Goal: Task Accomplishment & Management: Manage account settings

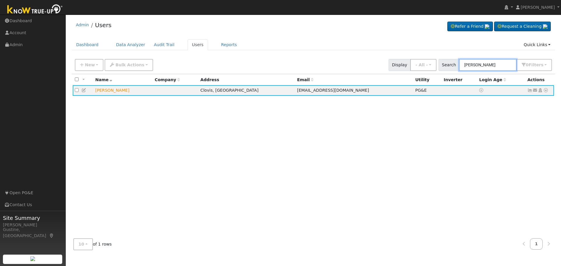
click at [496, 63] on input "Robin ellis" at bounding box center [488, 65] width 58 height 12
click at [496, 62] on input "Robin ellis" at bounding box center [488, 65] width 58 height 12
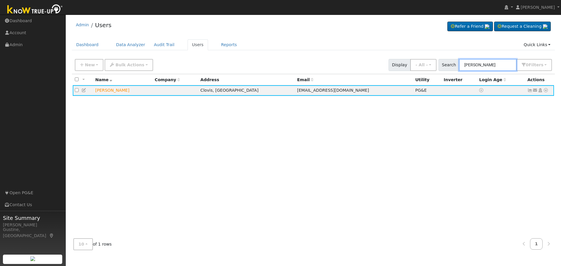
paste input "McClain, Kate"
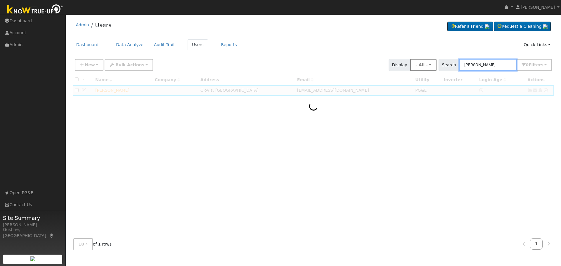
drag, startPoint x: 486, startPoint y: 69, endPoint x: 429, endPoint y: 68, distance: 56.7
click at [434, 68] on div "New Add User Quick Add Quick Connect Quick Convert Lead Bulk Actions Send Email…" at bounding box center [313, 64] width 479 height 14
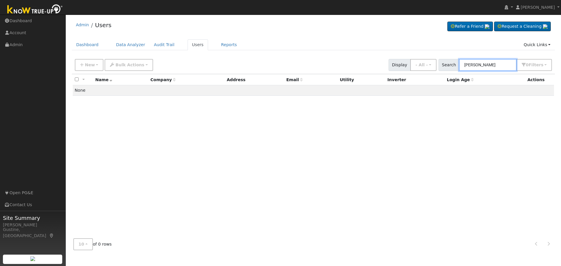
click at [497, 63] on input "Kate" at bounding box center [488, 65] width 58 height 12
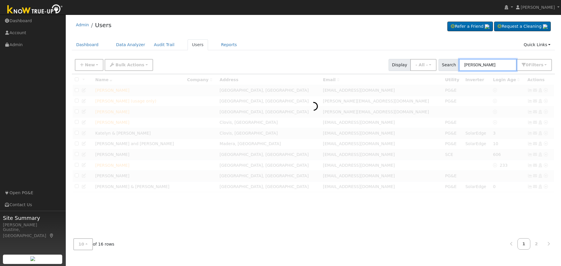
click at [484, 65] on input "Kate c" at bounding box center [488, 65] width 58 height 12
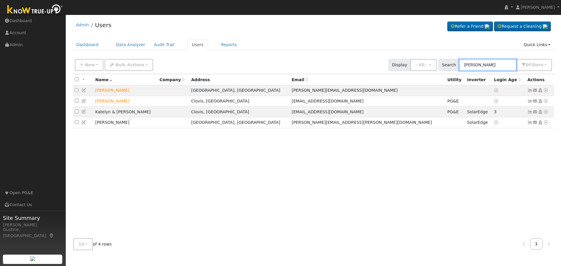
paste input "McClain, Kate"
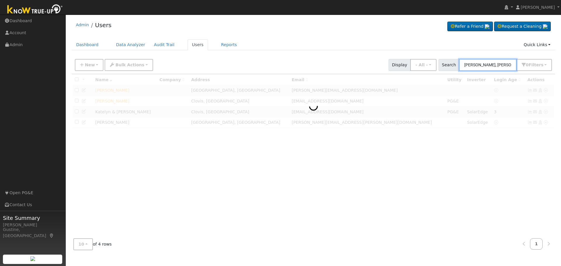
drag, startPoint x: 493, startPoint y: 67, endPoint x: 560, endPoint y: 66, distance: 67.2
click at [560, 65] on div "User Profile First name Last name Email Email Notifications No Emails No Emails…" at bounding box center [313, 140] width 495 height 251
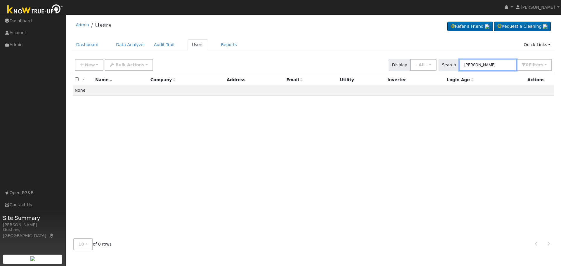
type input "Kate McClain"
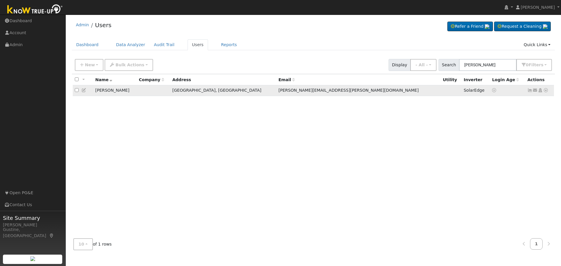
click at [528, 89] on icon at bounding box center [529, 90] width 5 height 4
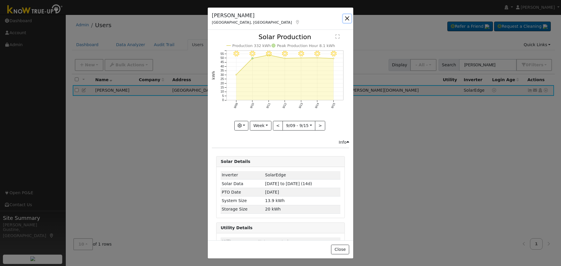
click at [344, 17] on button "button" at bounding box center [347, 18] width 8 height 8
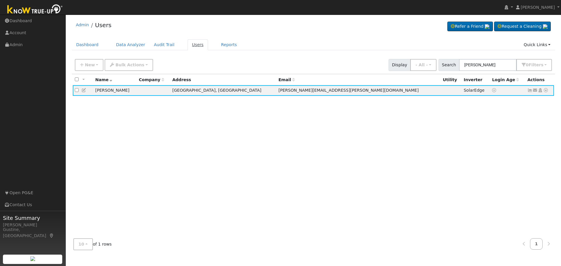
click at [191, 45] on link "Users" at bounding box center [197, 44] width 20 height 11
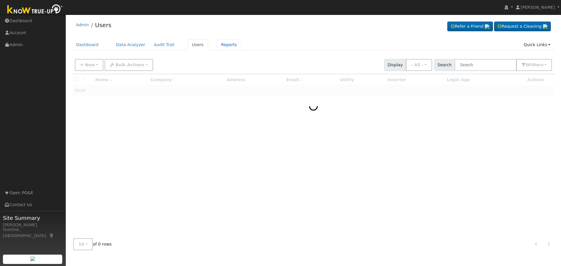
click at [217, 45] on link "Reports" at bounding box center [229, 44] width 25 height 11
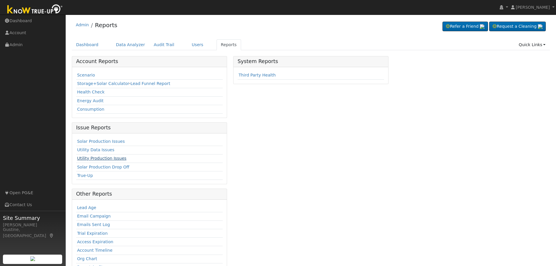
click at [99, 159] on link "Utility Production Issues" at bounding box center [101, 158] width 49 height 5
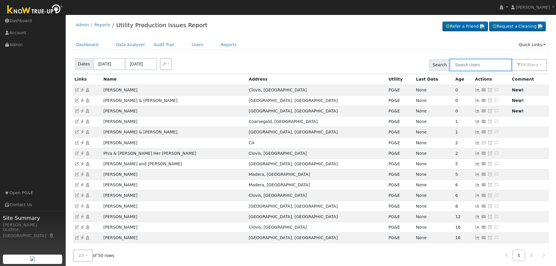
click at [482, 69] on input "text" at bounding box center [481, 65] width 62 height 12
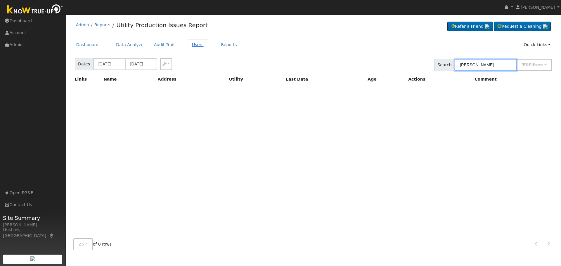
type input "larry men"
click at [187, 44] on link "Users" at bounding box center [197, 44] width 20 height 11
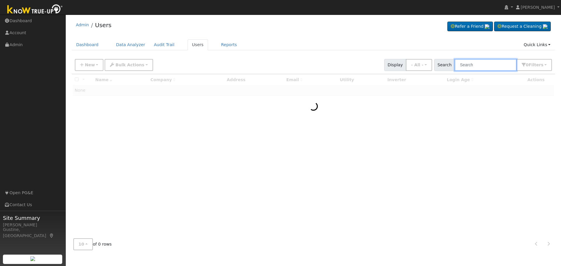
click at [499, 64] on input "text" at bounding box center [485, 65] width 62 height 12
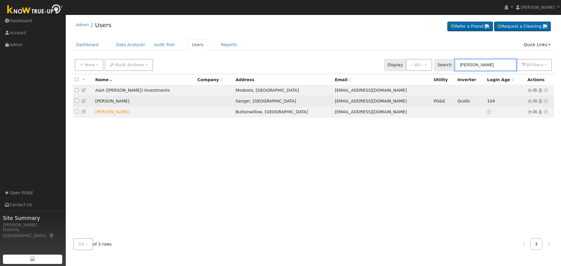
type input "larry me"
click at [528, 101] on icon at bounding box center [529, 101] width 5 height 4
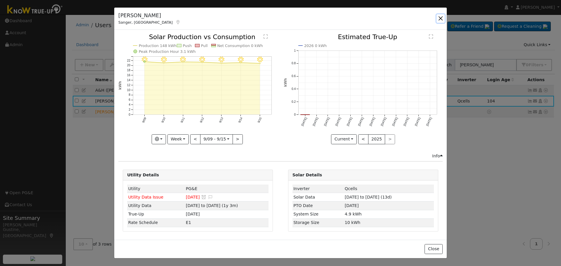
drag, startPoint x: 440, startPoint y: 19, endPoint x: 397, endPoint y: 40, distance: 47.9
click at [440, 19] on button "button" at bounding box center [440, 18] width 8 height 8
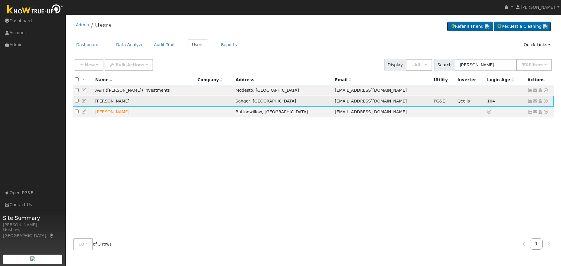
click at [530, 101] on icon at bounding box center [529, 101] width 5 height 4
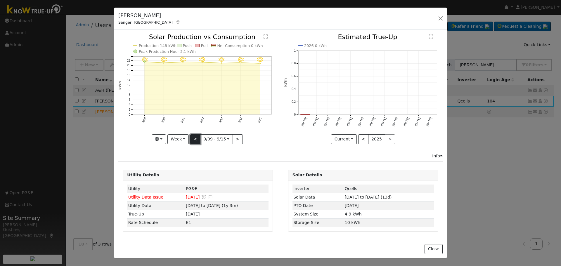
click at [196, 141] on button "<" at bounding box center [195, 139] width 10 height 10
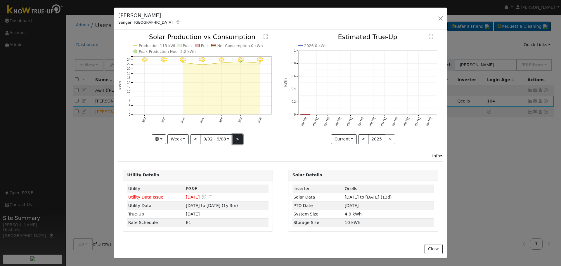
click at [237, 139] on button ">" at bounding box center [237, 139] width 10 height 10
type input "[DATE]"
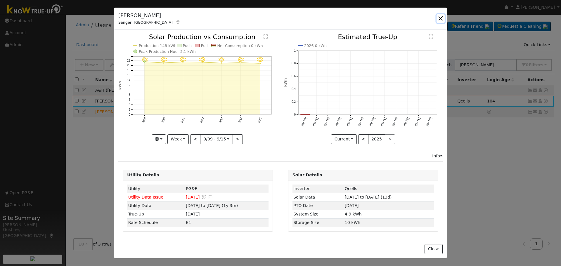
click at [441, 18] on button "button" at bounding box center [440, 18] width 8 height 8
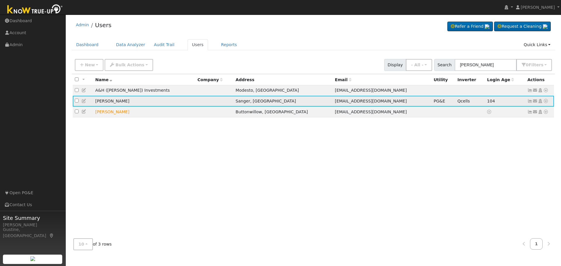
click at [543, 100] on icon at bounding box center [545, 101] width 5 height 4
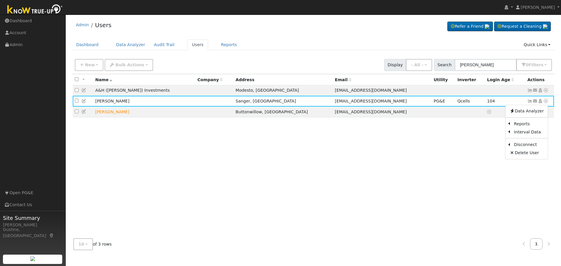
click at [536, 112] on link "Data Analyzer" at bounding box center [526, 111] width 42 height 8
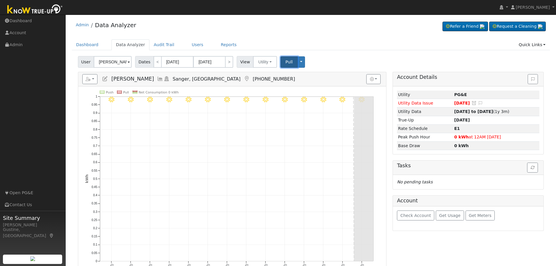
click at [286, 64] on span "Pull" at bounding box center [289, 62] width 7 height 5
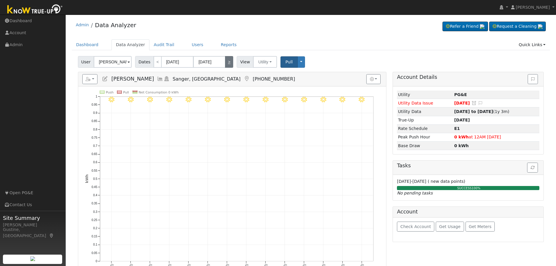
drag, startPoint x: 228, startPoint y: 61, endPoint x: 222, endPoint y: 59, distance: 5.8
click at [228, 61] on link ">" at bounding box center [229, 62] width 8 height 12
type input "[DATE]"
type input "09/30/2025"
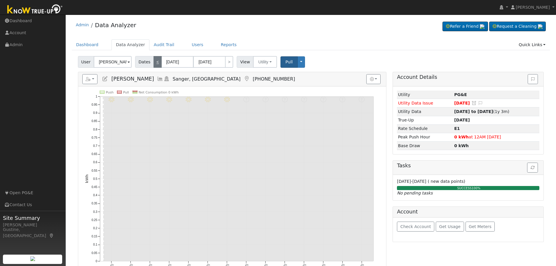
click at [157, 66] on link "<" at bounding box center [158, 62] width 8 height 12
type input "09/03/2025"
type input "09/16/2025"
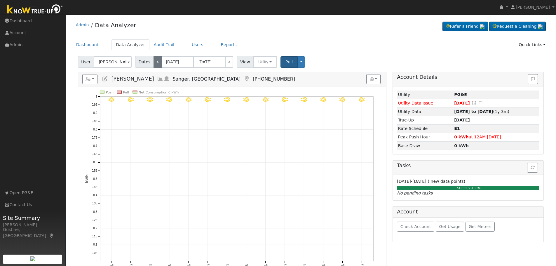
click at [156, 64] on link "<" at bounding box center [158, 62] width 8 height 12
type input "08/20/2025"
type input "09/02/2025"
click at [290, 65] on button "Pull" at bounding box center [289, 61] width 17 height 11
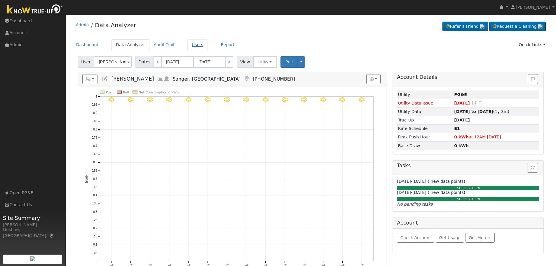
click at [195, 46] on link "Users" at bounding box center [197, 44] width 20 height 11
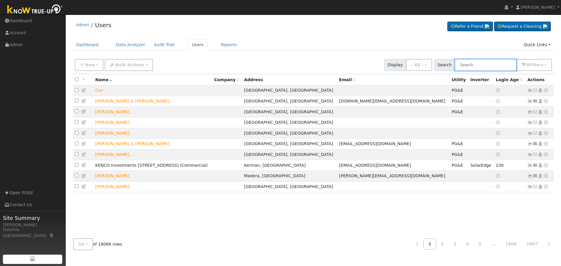
click at [491, 67] on input "text" at bounding box center [485, 65] width 62 height 12
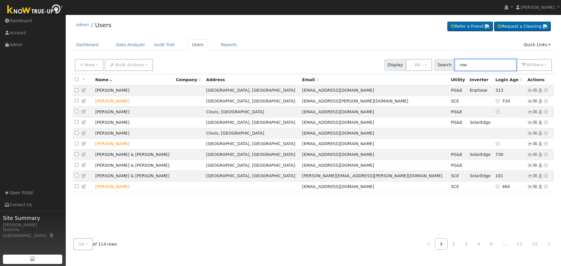
click at [462, 63] on input "row" at bounding box center [485, 65] width 62 height 12
type input "[PERSON_NAME]"
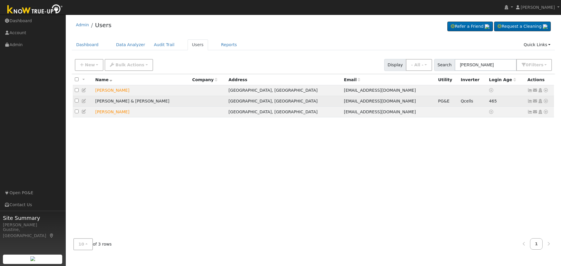
click at [528, 103] on icon at bounding box center [529, 101] width 5 height 4
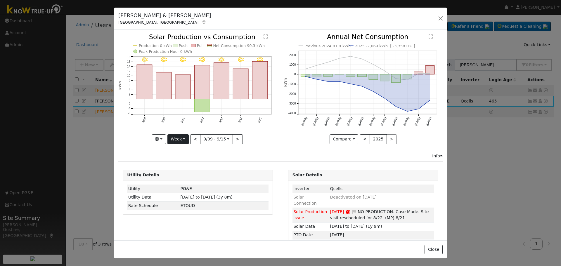
drag, startPoint x: 182, startPoint y: 131, endPoint x: 181, endPoint y: 134, distance: 3.3
click at [181, 134] on div "9/15 - Clear 9/14 - Clear 9/13 - Clear 9/12 - Clear 9/11 - Clear 9/10 - Clear 9…" at bounding box center [197, 89] width 159 height 110
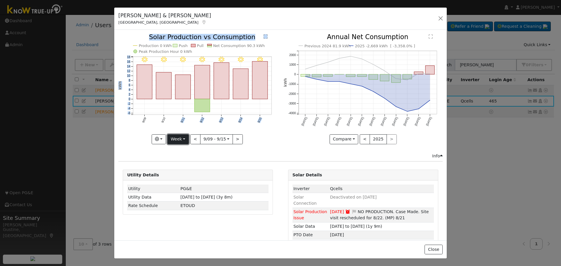
click at [181, 135] on button "Week" at bounding box center [177, 139] width 21 height 10
click at [194, 176] on link "Year" at bounding box center [188, 176] width 41 height 8
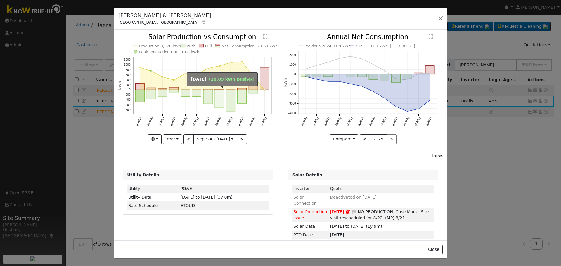
click at [220, 93] on rect "onclick=""" at bounding box center [219, 99] width 9 height 18
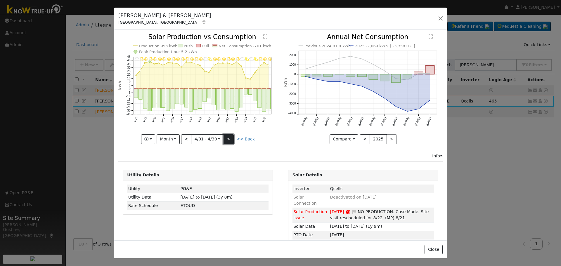
click at [225, 137] on button ">" at bounding box center [228, 139] width 10 height 10
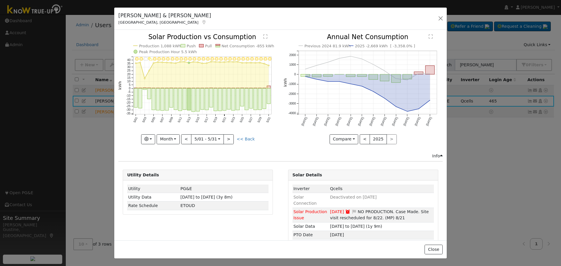
click at [183, 97] on rect "onclick=""" at bounding box center [185, 98] width 4 height 21
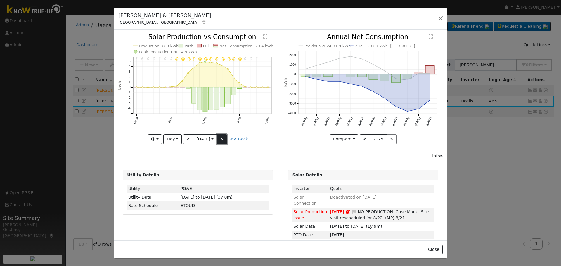
click at [225, 141] on button ">" at bounding box center [222, 139] width 10 height 10
click at [227, 138] on button ">" at bounding box center [222, 139] width 10 height 10
click at [227, 135] on button ">" at bounding box center [222, 139] width 10 height 10
click at [214, 137] on input "[DATE]" at bounding box center [204, 139] width 23 height 9
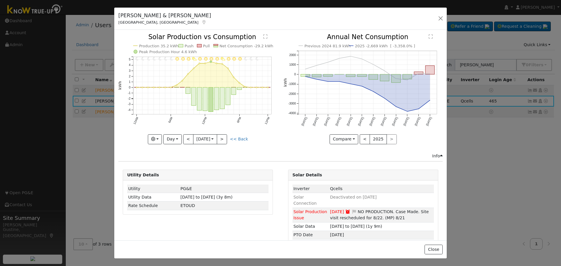
click at [164, 139] on icon "11PM - undefined 10PM - undefined 9PM - Clear 8PM - Clear 7PM - Clear 6PM - Cle…" at bounding box center [197, 88] width 159 height 109
click at [176, 137] on button "Day" at bounding box center [172, 139] width 18 height 10
click at [181, 167] on link "Month" at bounding box center [184, 168] width 41 height 8
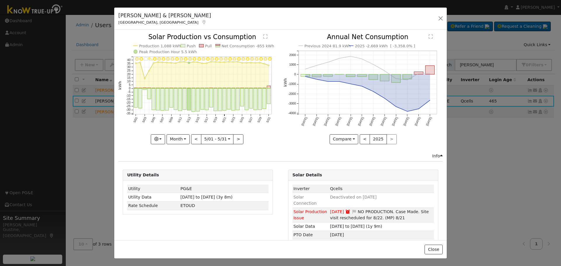
click at [229, 143] on div "5/31 - Clear 5/30 - Clear 5/29 - Clear 5/28 - Clear 5/27 - Clear 5/26 - MostlyC…" at bounding box center [197, 93] width 165 height 119
click at [233, 139] on button ">" at bounding box center [238, 139] width 10 height 10
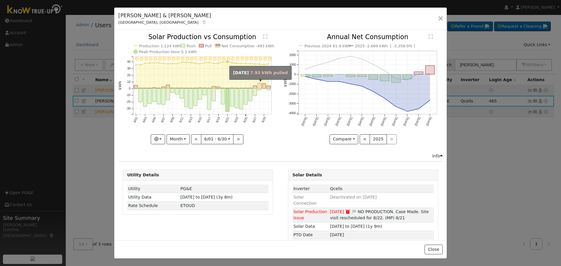
click at [258, 85] on rect "onclick=""" at bounding box center [260, 85] width 4 height 5
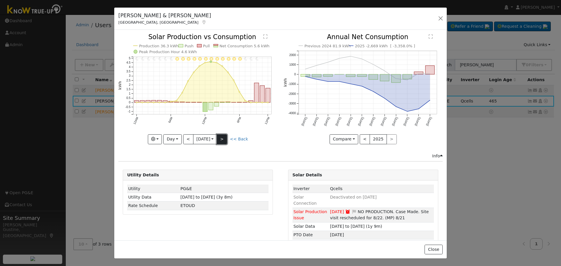
click at [223, 141] on button ">" at bounding box center [222, 139] width 10 height 10
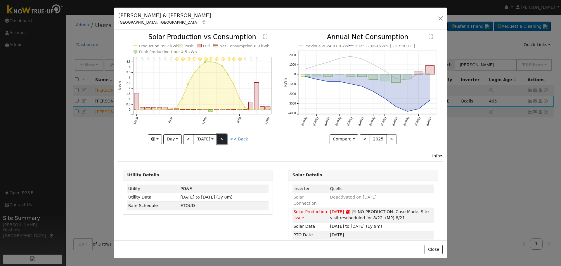
click at [225, 136] on button ">" at bounding box center [222, 139] width 10 height 10
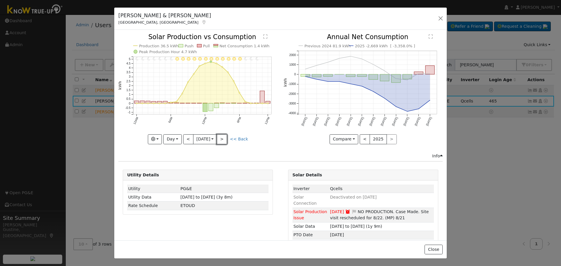
click at [225, 136] on button ">" at bounding box center [222, 139] width 10 height 10
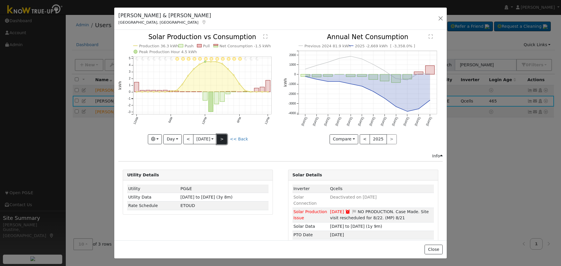
click at [223, 137] on button ">" at bounding box center [222, 139] width 10 height 10
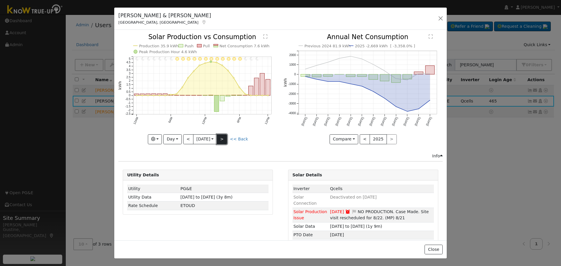
click at [223, 137] on button ">" at bounding box center [222, 139] width 10 height 10
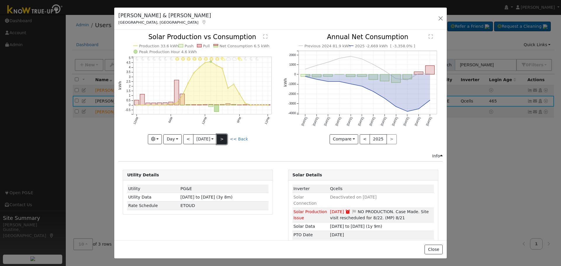
click at [223, 137] on button ">" at bounding box center [222, 139] width 10 height 10
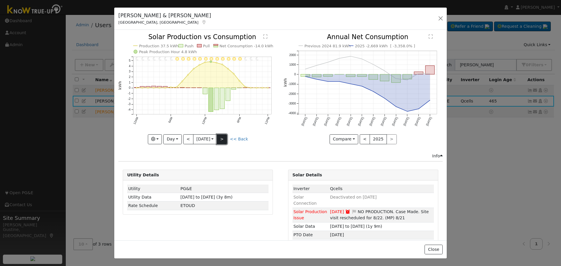
click at [223, 137] on button ">" at bounding box center [222, 139] width 10 height 10
click at [223, 136] on button ">" at bounding box center [222, 139] width 10 height 10
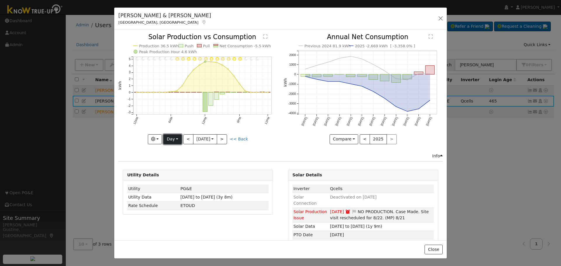
click at [172, 139] on button "Day" at bounding box center [172, 139] width 18 height 10
click at [185, 164] on link "Month" at bounding box center [184, 168] width 41 height 8
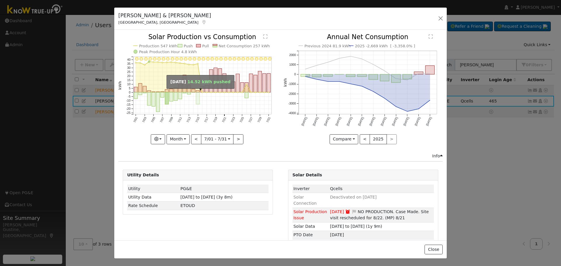
click at [196, 92] on rect "onclick=""" at bounding box center [198, 98] width 4 height 12
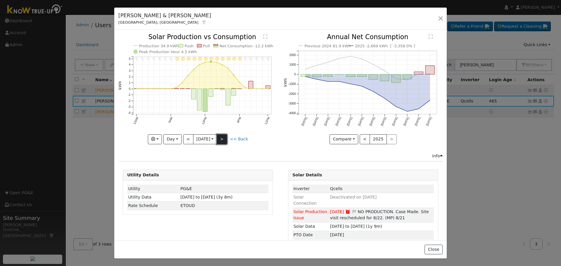
click at [227, 136] on button ">" at bounding box center [222, 139] width 10 height 10
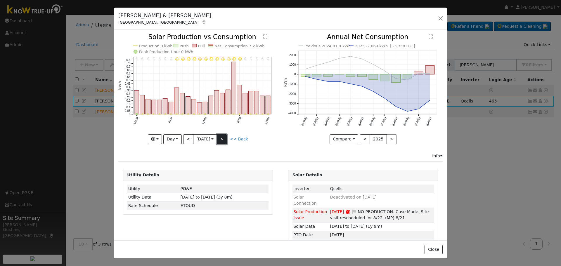
click at [223, 141] on button ">" at bounding box center [222, 139] width 10 height 10
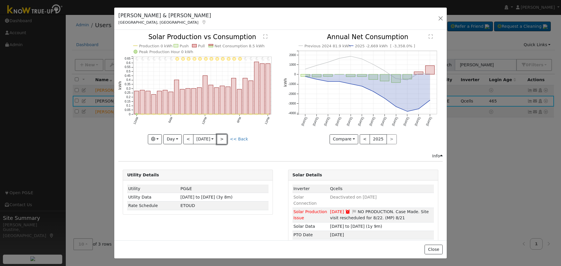
click at [222, 136] on button ">" at bounding box center [222, 139] width 10 height 10
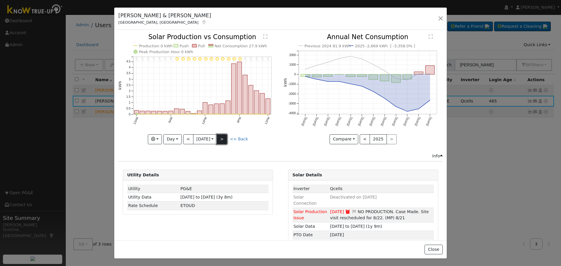
click at [218, 138] on button ">" at bounding box center [222, 139] width 10 height 10
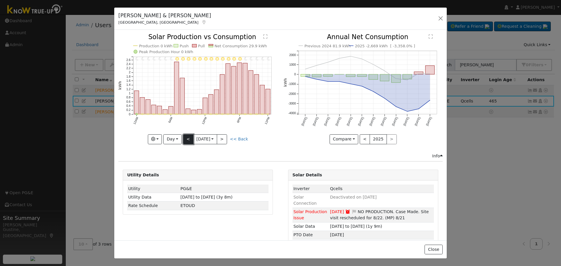
click at [189, 138] on button "<" at bounding box center [188, 139] width 10 height 10
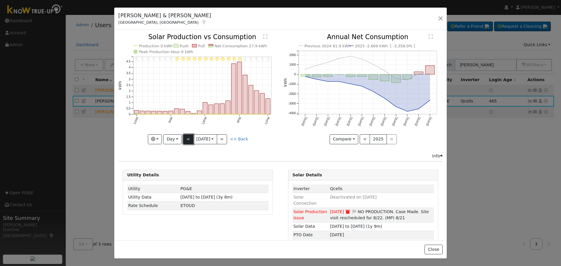
click at [189, 138] on button "<" at bounding box center [188, 139] width 10 height 10
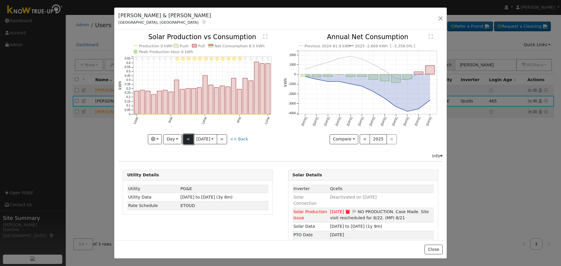
click at [189, 138] on button "<" at bounding box center [188, 139] width 10 height 10
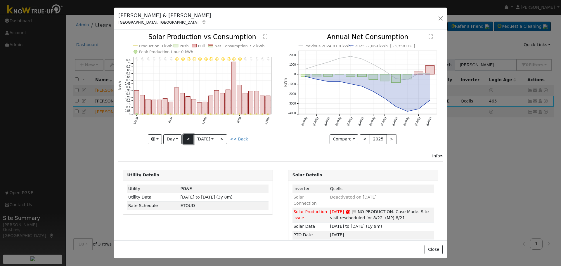
click at [189, 137] on button "<" at bounding box center [188, 139] width 10 height 10
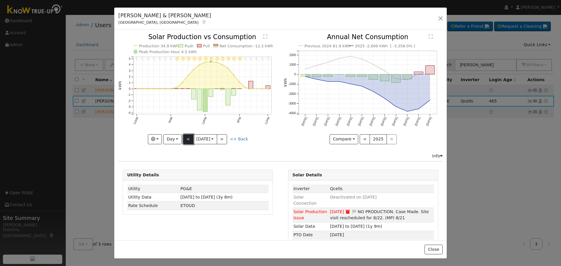
click at [189, 137] on button "<" at bounding box center [188, 139] width 10 height 10
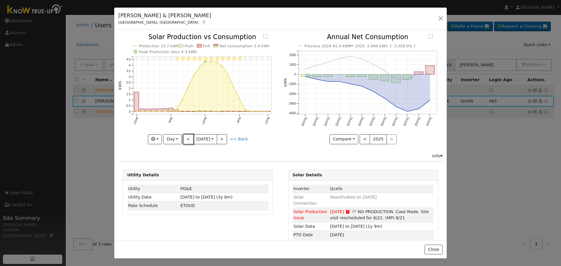
click at [189, 137] on button "<" at bounding box center [188, 139] width 10 height 10
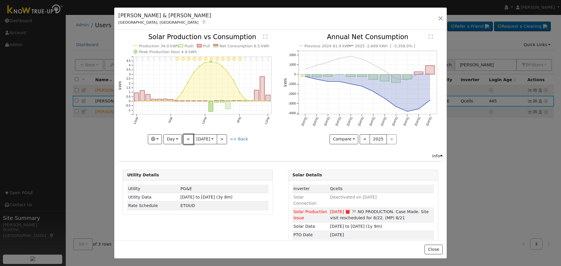
click at [189, 137] on button "<" at bounding box center [188, 139] width 10 height 10
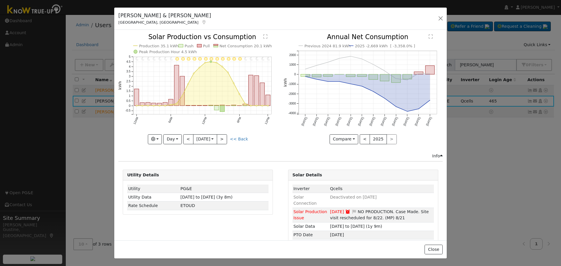
click at [189, 136] on div at bounding box center [197, 89] width 159 height 110
click at [189, 136] on button "<" at bounding box center [188, 139] width 10 height 10
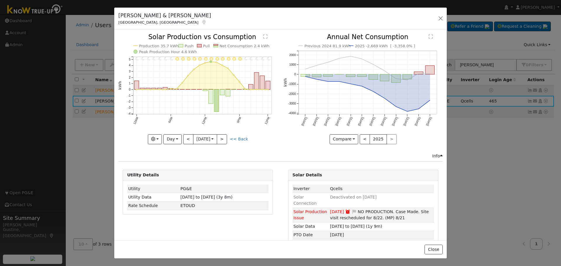
click at [189, 136] on div at bounding box center [197, 89] width 159 height 110
click at [189, 136] on div "11PM - Clear 10PM - Clear 9PM - Clear 8PM - Clear 7PM - Clear 6PM - Clear 5PM -…" at bounding box center [197, 89] width 159 height 110
click at [189, 136] on button "<" at bounding box center [188, 139] width 10 height 10
type input "[DATE]"
click at [0, 0] on div at bounding box center [0, 0] width 0 height 0
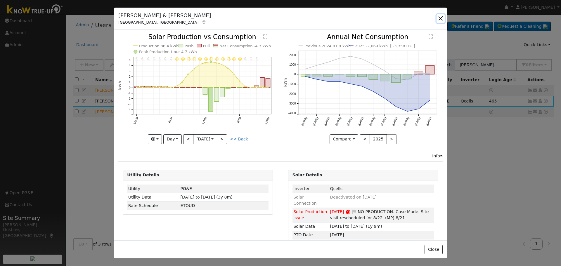
click at [442, 16] on button "button" at bounding box center [440, 18] width 8 height 8
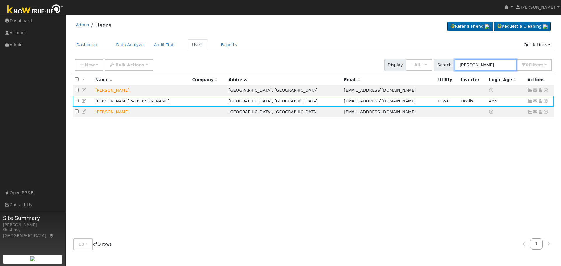
drag, startPoint x: 509, startPoint y: 62, endPoint x: 361, endPoint y: 52, distance: 147.8
click at [361, 52] on div "Admin Users Refer a Friend Request a Cleaning" at bounding box center [313, 136] width 489 height 237
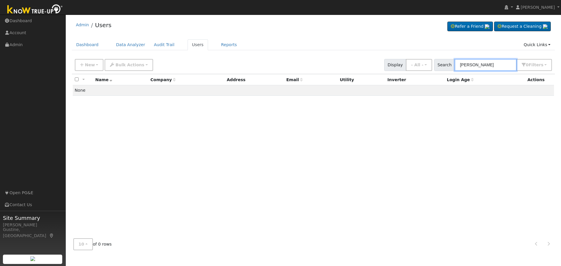
click at [490, 65] on input "[PERSON_NAME]" at bounding box center [485, 65] width 62 height 12
type input "[PERSON_NAME]"
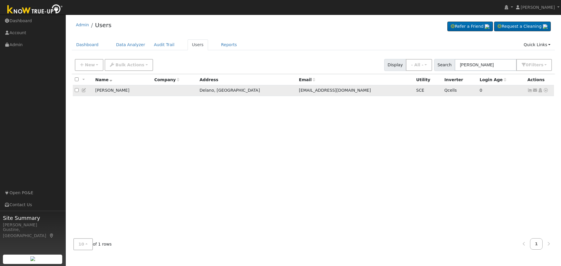
click at [529, 92] on icon at bounding box center [529, 90] width 5 height 4
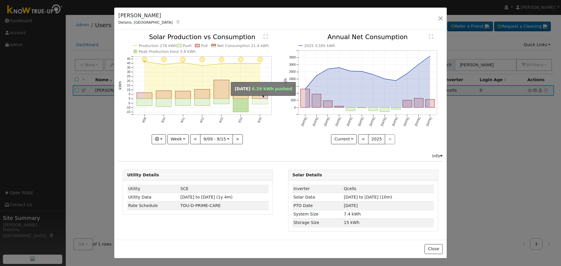
click at [262, 102] on rect "onclick=""" at bounding box center [259, 102] width 15 height 6
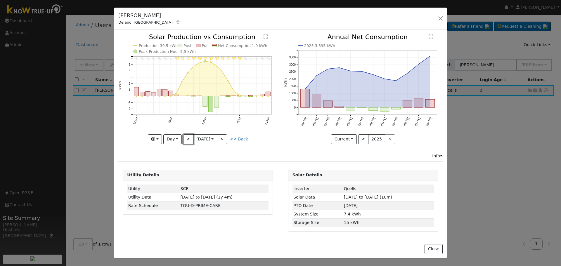
click at [188, 139] on button "<" at bounding box center [188, 139] width 10 height 10
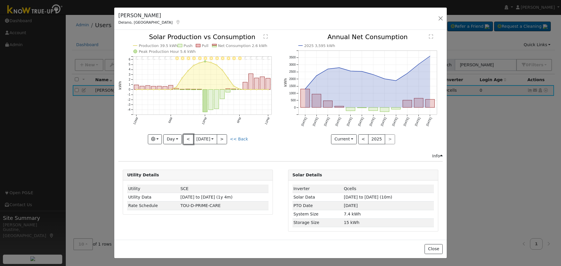
click at [187, 139] on button "<" at bounding box center [188, 139] width 10 height 10
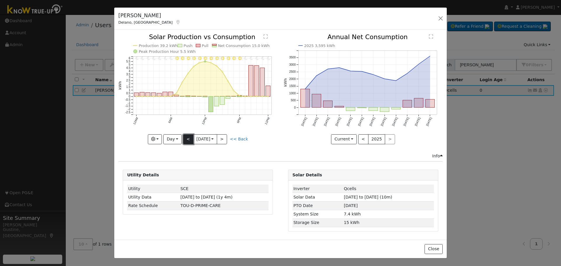
drag, startPoint x: 187, startPoint y: 144, endPoint x: 184, endPoint y: 143, distance: 3.6
click at [188, 144] on div "11PM - Clear 10PM - Clear 9PM - Clear 8PM - Clear 7PM - Clear 6PM - Clear 5PM -…" at bounding box center [197, 93] width 165 height 119
click at [187, 138] on button "<" at bounding box center [188, 139] width 10 height 10
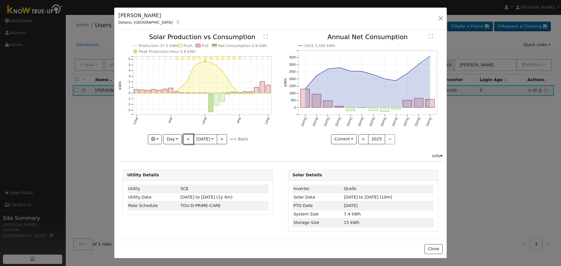
click at [188, 135] on button "<" at bounding box center [188, 139] width 10 height 10
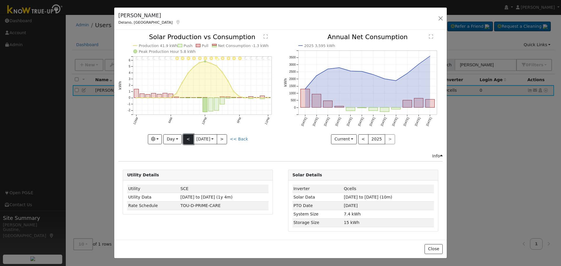
click at [189, 134] on button "<" at bounding box center [188, 139] width 10 height 10
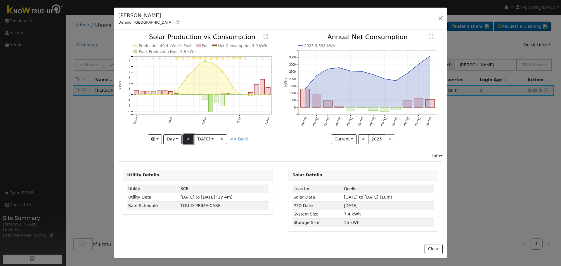
click at [189, 134] on button "<" at bounding box center [188, 139] width 10 height 10
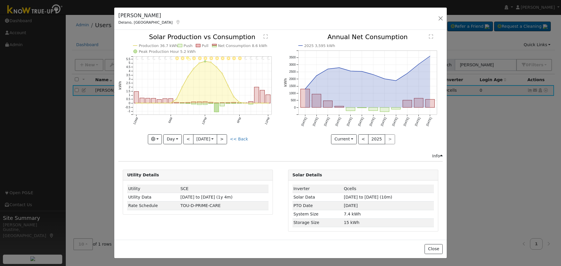
click at [189, 133] on div "11PM - Clear 10PM - Clear 9PM - Clear 8PM - Clear 7PM - Clear 6PM - Clear 5PM -…" at bounding box center [197, 89] width 159 height 110
click at [189, 133] on icon "11PM - Clear 10PM - Clear 9PM - Clear 8PM - Clear 7PM - Clear 6PM - Clear 5PM -…" at bounding box center [197, 88] width 159 height 109
click at [190, 138] on button "<" at bounding box center [188, 139] width 10 height 10
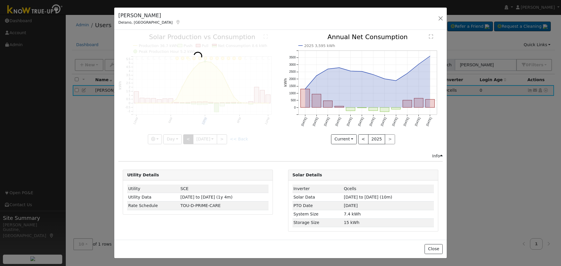
click at [190, 138] on div at bounding box center [197, 89] width 159 height 110
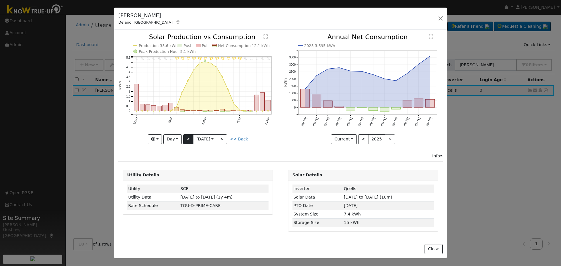
click at [190, 138] on div "11PM - Clear 10PM - Clear 9PM - Clear 8PM - Clear 7PM - Clear 6PM - Clear 5PM -…" at bounding box center [197, 89] width 159 height 110
click at [190, 138] on button "<" at bounding box center [188, 139] width 10 height 10
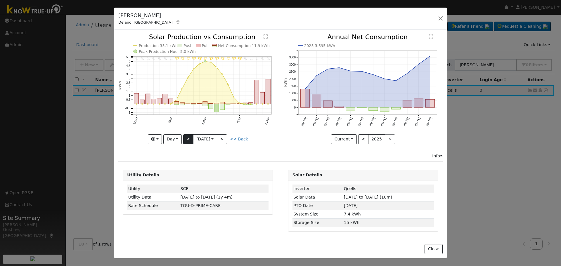
click at [190, 138] on div at bounding box center [197, 89] width 159 height 110
click at [190, 138] on button "<" at bounding box center [188, 139] width 10 height 10
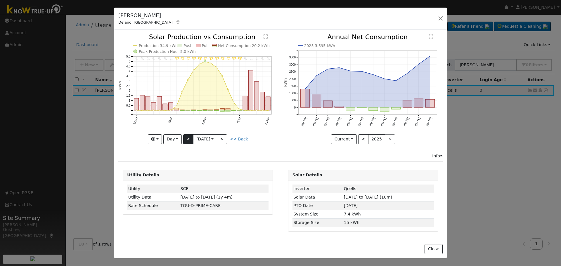
click at [190, 138] on div at bounding box center [197, 89] width 159 height 110
click at [190, 138] on button "<" at bounding box center [188, 139] width 10 height 10
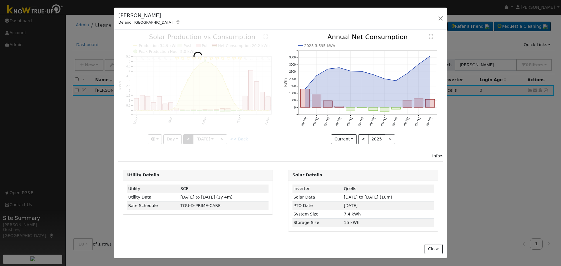
click at [190, 138] on div at bounding box center [197, 89] width 159 height 110
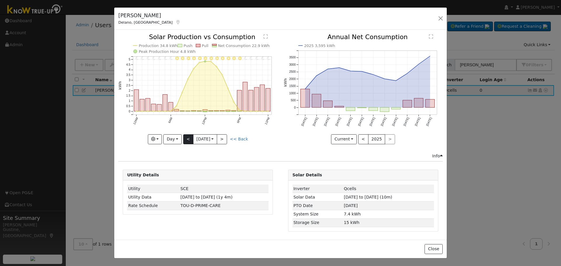
click at [190, 138] on div at bounding box center [197, 89] width 159 height 110
click at [190, 138] on button "<" at bounding box center [188, 139] width 10 height 10
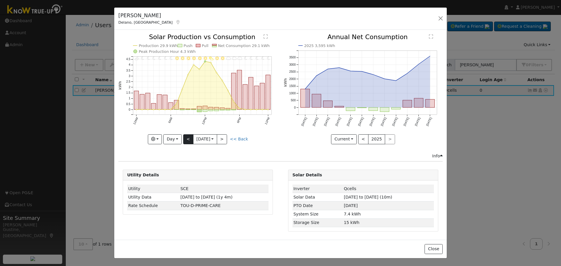
click at [190, 138] on div at bounding box center [197, 89] width 159 height 110
click at [190, 138] on button "<" at bounding box center [188, 139] width 10 height 10
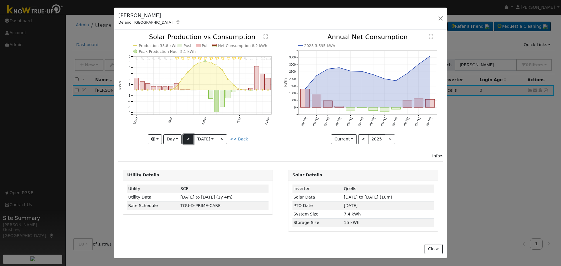
click at [190, 138] on button "<" at bounding box center [188, 139] width 10 height 10
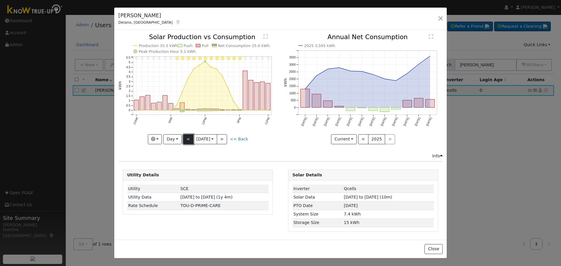
click at [190, 138] on button "<" at bounding box center [188, 139] width 10 height 10
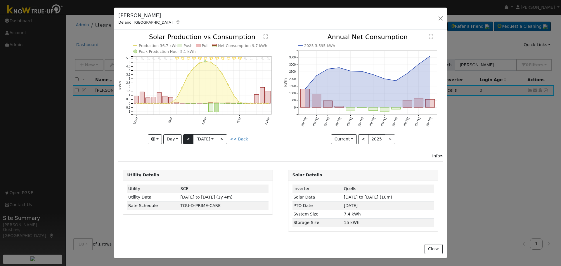
click at [190, 138] on div at bounding box center [197, 89] width 159 height 110
click at [225, 141] on button ">" at bounding box center [222, 139] width 10 height 10
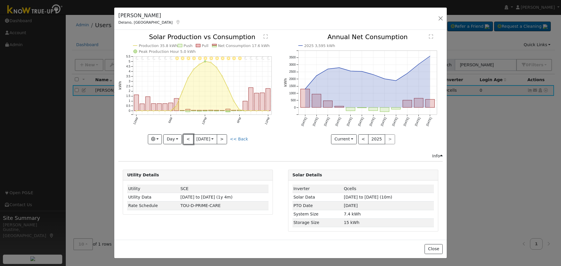
click at [188, 138] on button "<" at bounding box center [188, 139] width 10 height 10
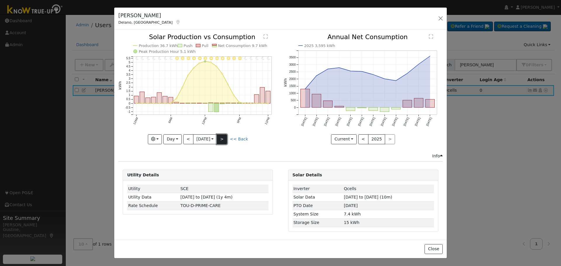
click at [226, 141] on button ">" at bounding box center [222, 139] width 10 height 10
type input "[DATE]"
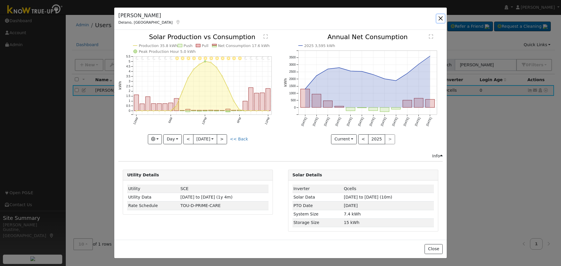
click at [442, 18] on button "button" at bounding box center [440, 18] width 8 height 8
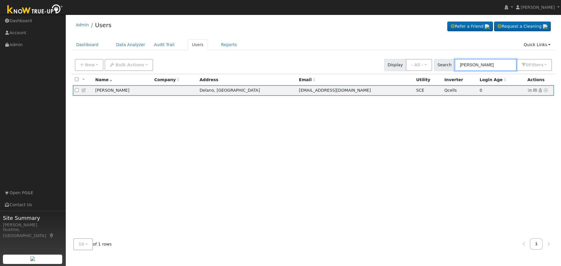
drag, startPoint x: 491, startPoint y: 66, endPoint x: 338, endPoint y: 62, distance: 153.1
click at [363, 62] on div "New Add User Quick Add Quick Connect Quick Convert Lead Bulk Actions Send Email…" at bounding box center [313, 64] width 479 height 14
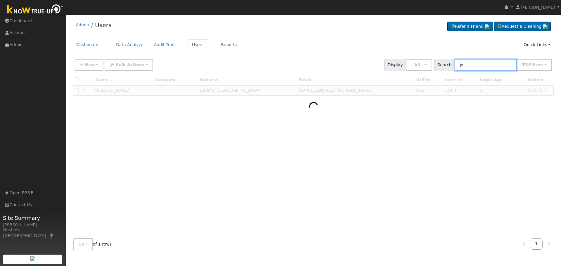
type input "j"
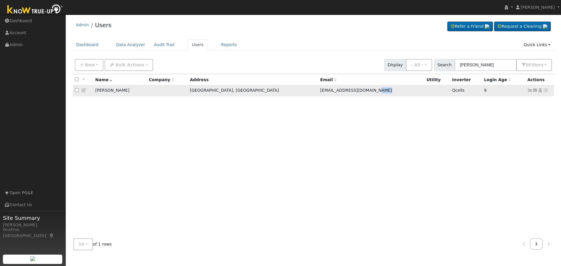
drag, startPoint x: 416, startPoint y: 88, endPoint x: 381, endPoint y: 91, distance: 35.2
click at [382, 91] on tr "[PERSON_NAME], [GEOGRAPHIC_DATA] [EMAIL_ADDRESS][DOMAIN_NAME] Qcells 9 Send Ema…" at bounding box center [313, 90] width 481 height 11
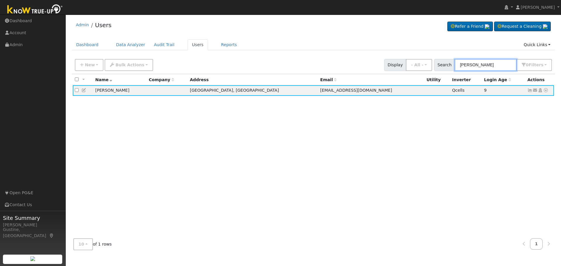
drag, startPoint x: 462, startPoint y: 67, endPoint x: 375, endPoint y: 67, distance: 87.0
click at [375, 67] on div "New Add User Quick Add Quick Connect Quick Convert Lead Bulk Actions Send Email…" at bounding box center [313, 64] width 479 height 14
paste input "[PERSON_NAME] & P"
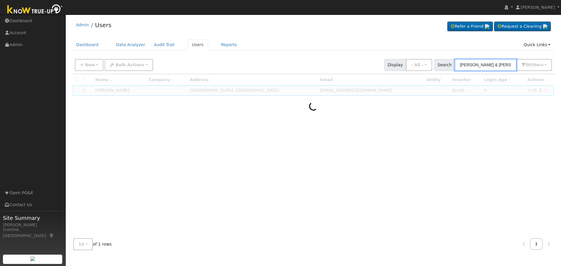
drag, startPoint x: 479, startPoint y: 63, endPoint x: 560, endPoint y: 67, distance: 81.0
click at [560, 66] on div "User Profile First name Last name Email Email Notifications No Emails No Emails…" at bounding box center [313, 140] width 495 height 251
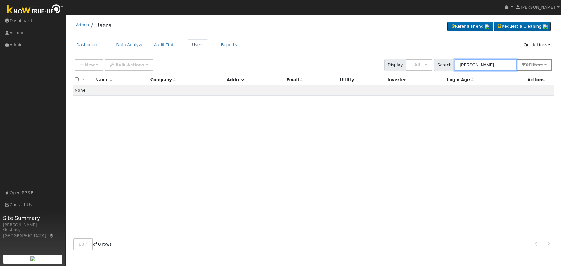
type input "[PERSON_NAME]"
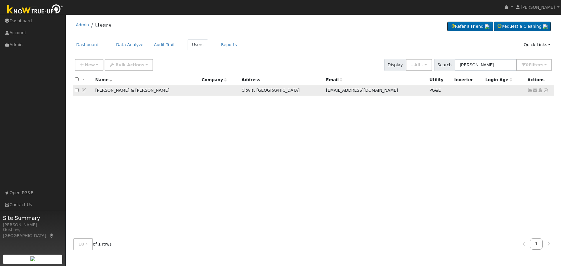
click at [529, 92] on icon at bounding box center [529, 90] width 5 height 4
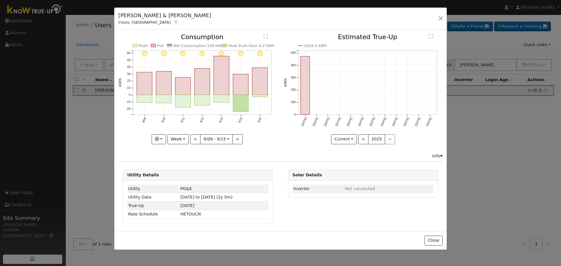
click at [249, 103] on icon "9/15 - Clear 9/14 - Clear 9/13 - Clear 9/12 - Clear 9/11 - Clear 9/10 - MostlyC…" at bounding box center [197, 87] width 159 height 107
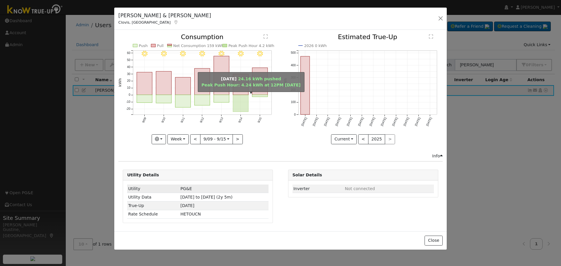
drag, startPoint x: 243, startPoint y: 106, endPoint x: 213, endPoint y: 185, distance: 84.9
click at [243, 107] on rect "onclick=""" at bounding box center [240, 103] width 15 height 17
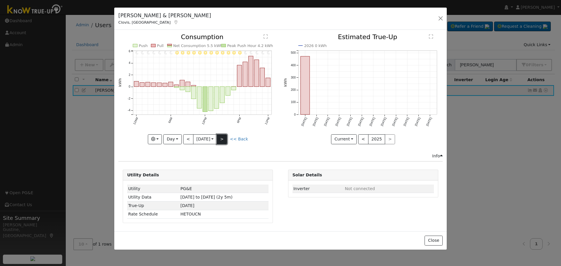
click at [226, 140] on button ">" at bounding box center [222, 139] width 10 height 10
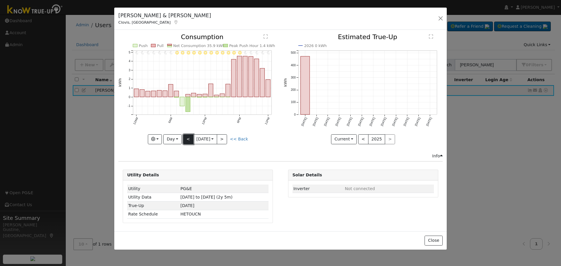
click at [185, 136] on button "<" at bounding box center [188, 139] width 10 height 10
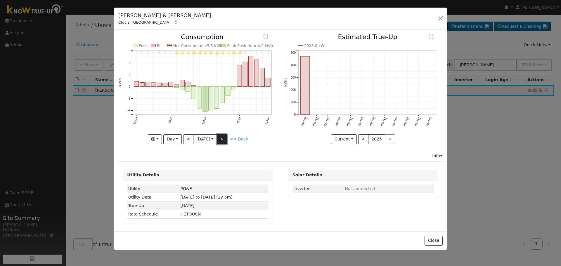
click at [224, 143] on button ">" at bounding box center [222, 139] width 10 height 10
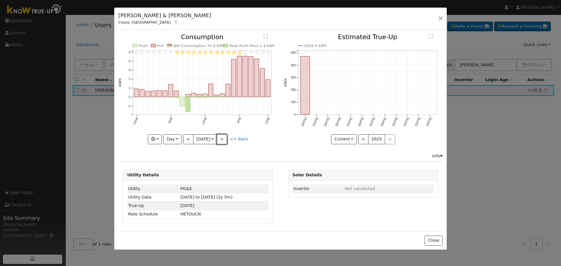
click at [224, 138] on button ">" at bounding box center [222, 139] width 10 height 10
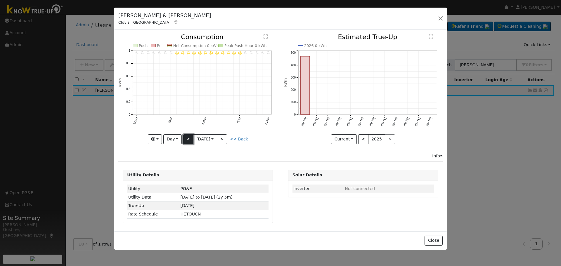
click at [190, 137] on button "<" at bounding box center [188, 139] width 10 height 10
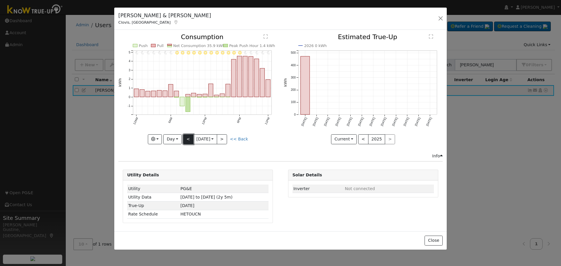
click at [190, 137] on button "<" at bounding box center [188, 139] width 10 height 10
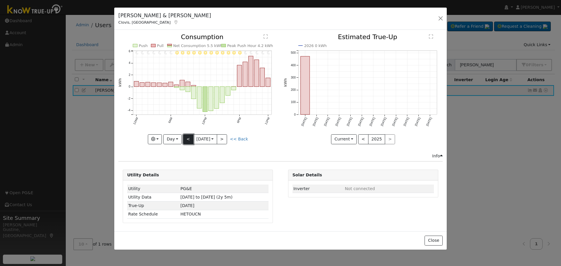
click at [190, 137] on button "<" at bounding box center [188, 139] width 10 height 10
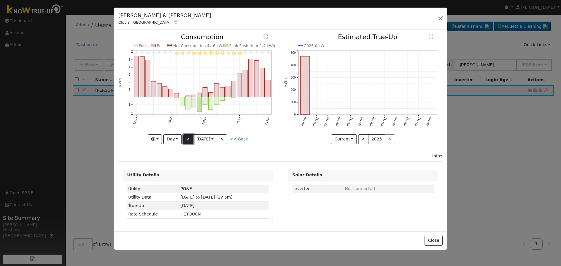
click at [190, 137] on button "<" at bounding box center [188, 139] width 10 height 10
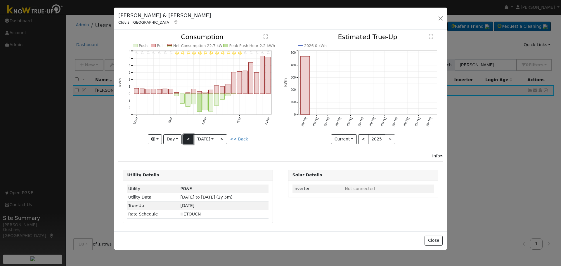
click at [190, 137] on button "<" at bounding box center [188, 139] width 10 height 10
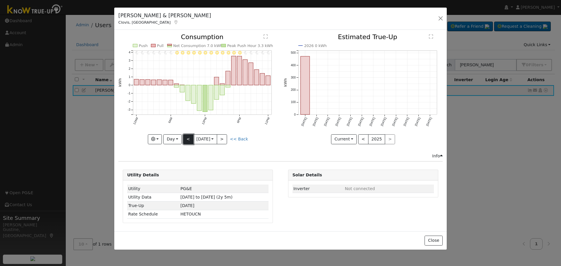
click at [190, 137] on button "<" at bounding box center [188, 139] width 10 height 10
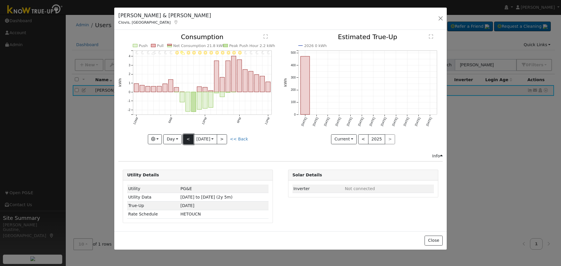
click at [190, 137] on button "<" at bounding box center [188, 139] width 10 height 10
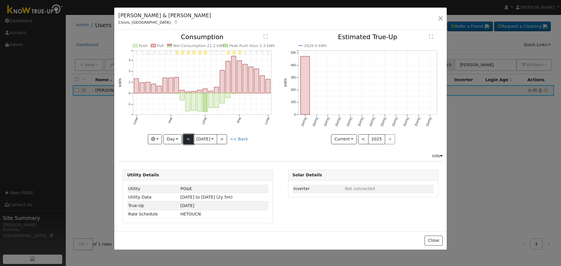
click at [188, 136] on button "<" at bounding box center [188, 139] width 10 height 10
type input "[DATE]"
